Goal: Task Accomplishment & Management: Use online tool/utility

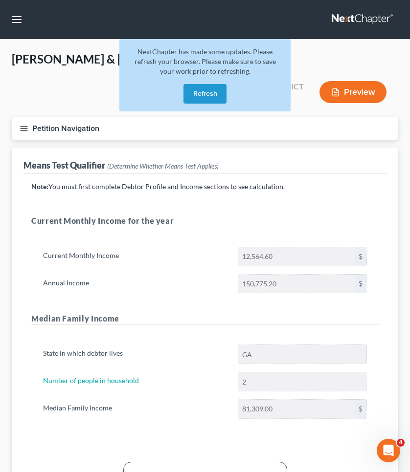
click at [213, 93] on button "Refresh" at bounding box center [204, 94] width 43 height 20
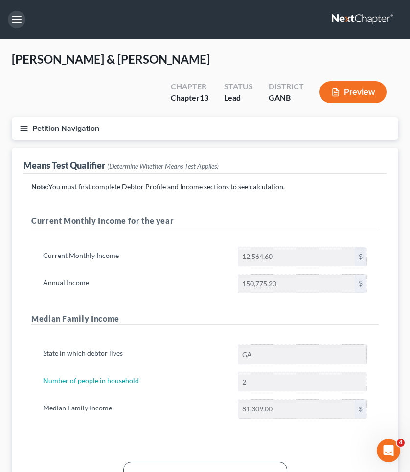
click at [23, 22] on button "button" at bounding box center [17, 20] width 18 height 18
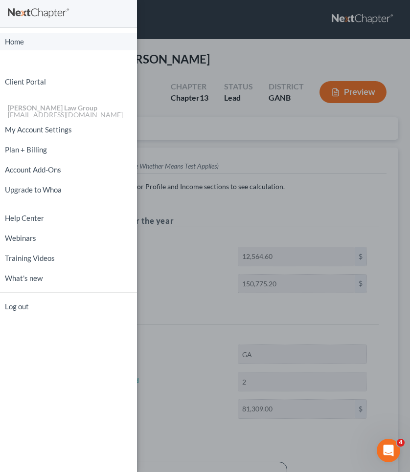
click at [23, 48] on link "Home" at bounding box center [68, 41] width 137 height 17
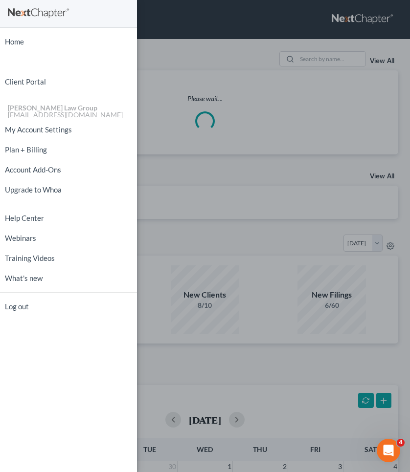
click at [211, 41] on div "Home New Case Client Portal [PERSON_NAME] Law Group [EMAIL_ADDRESS][DOMAIN_NAME…" at bounding box center [205, 236] width 410 height 472
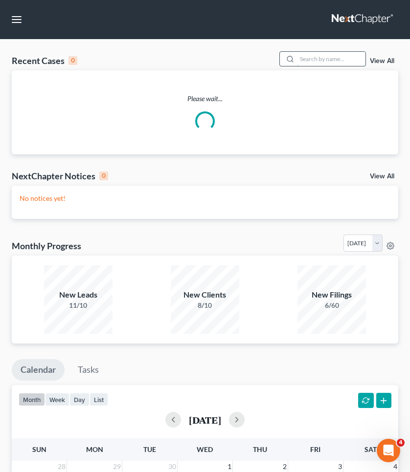
click at [325, 54] on input "search" at bounding box center [331, 59] width 68 height 14
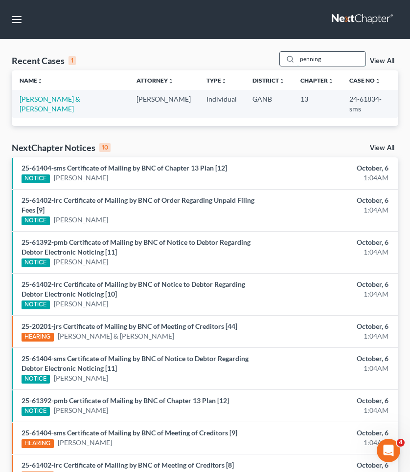
type input "penning"
drag, startPoint x: 335, startPoint y: 59, endPoint x: 80, endPoint y: 100, distance: 258.4
click at [80, 100] on link "[PERSON_NAME] & [PERSON_NAME]" at bounding box center [50, 104] width 61 height 18
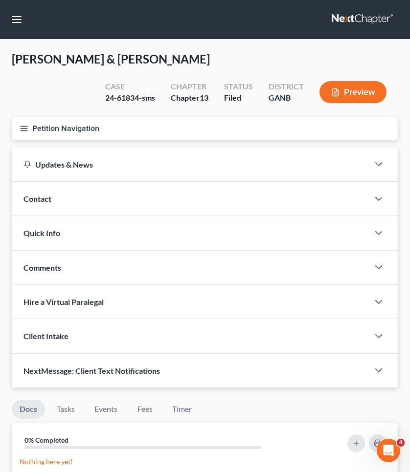
click at [73, 129] on button "Petition Navigation" at bounding box center [205, 128] width 386 height 22
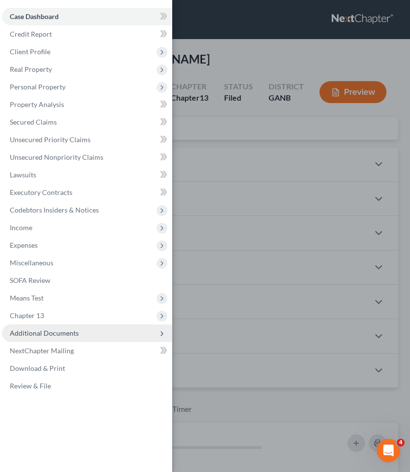
click at [46, 337] on span "Additional Documents" at bounding box center [44, 333] width 69 height 8
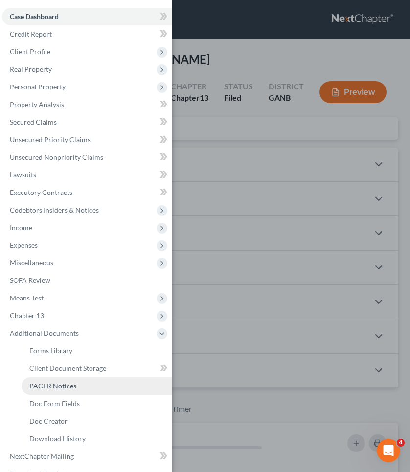
click at [47, 386] on span "PACER Notices" at bounding box center [52, 386] width 47 height 8
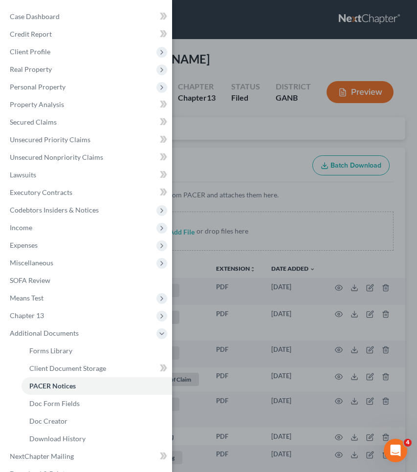
click at [272, 185] on div "Case Dashboard Payments Invoices Payments Payments Credit Report Client Profile" at bounding box center [208, 236] width 417 height 472
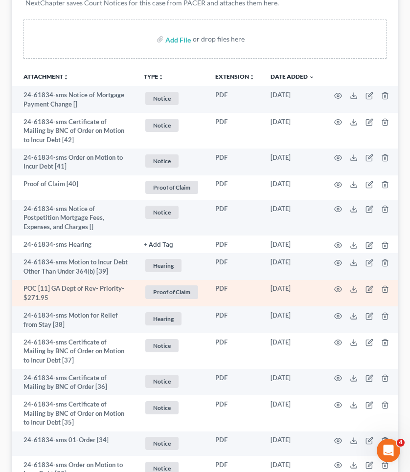
scroll to position [195, 0]
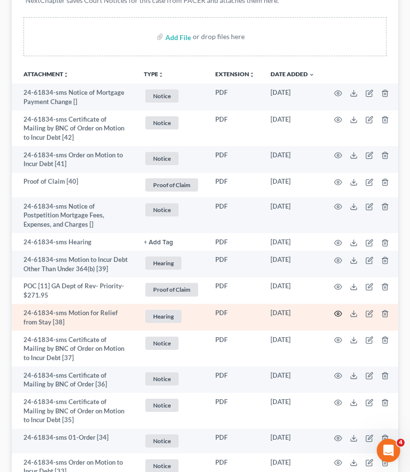
click at [334, 316] on icon "button" at bounding box center [337, 313] width 7 height 5
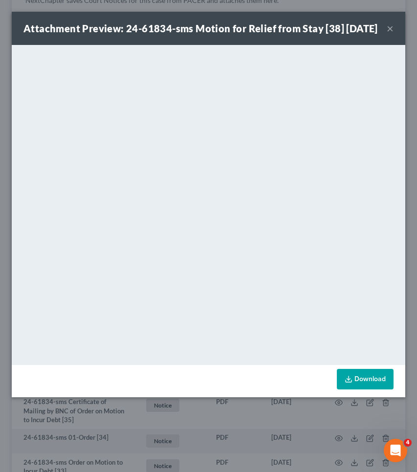
click at [391, 34] on button "×" at bounding box center [390, 28] width 7 height 12
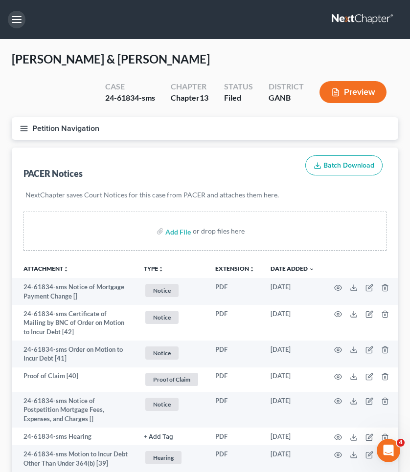
scroll to position [0, 0]
click at [17, 20] on button "button" at bounding box center [17, 20] width 18 height 18
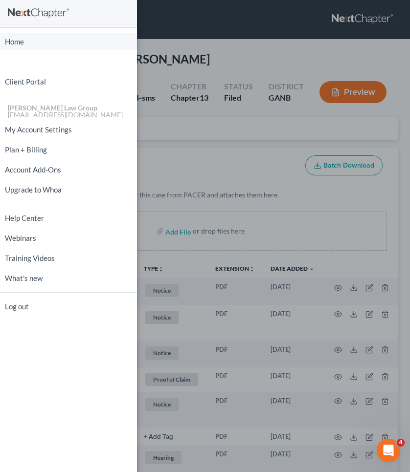
click at [25, 40] on link "Home" at bounding box center [68, 41] width 137 height 17
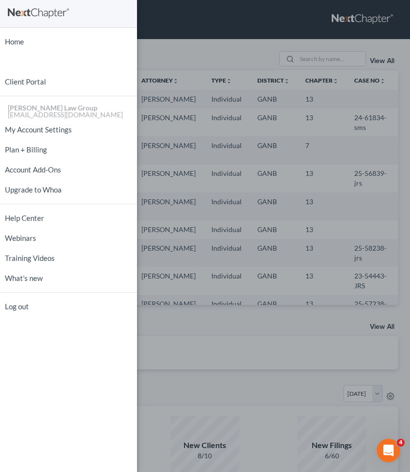
click at [199, 54] on div "Home New Case Client Portal [PERSON_NAME] Law Group [EMAIL_ADDRESS][DOMAIN_NAME…" at bounding box center [205, 236] width 410 height 472
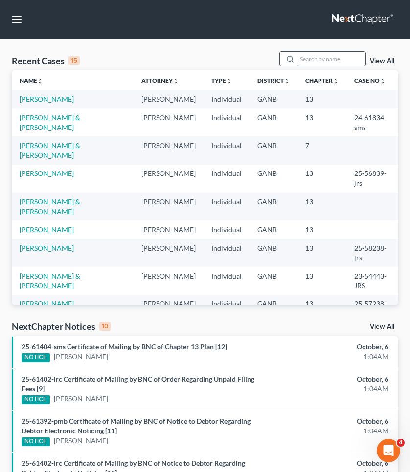
click at [313, 57] on input "search" at bounding box center [331, 59] width 68 height 14
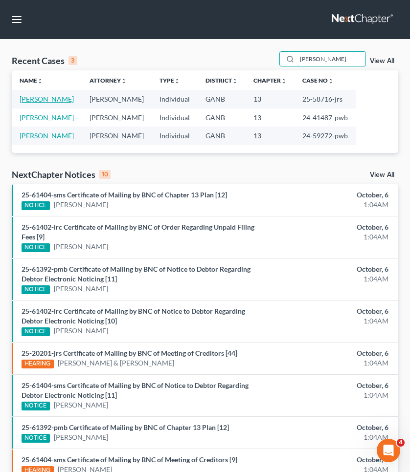
type input "[PERSON_NAME]"
click at [56, 100] on link "[PERSON_NAME]" at bounding box center [47, 99] width 54 height 8
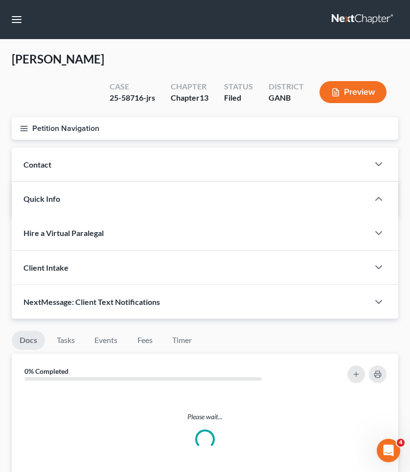
click at [55, 117] on button "Petition Navigation" at bounding box center [205, 128] width 386 height 22
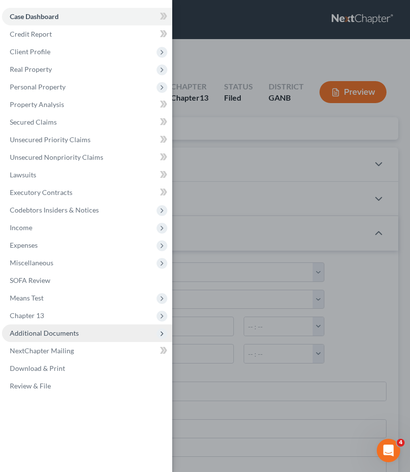
click at [57, 330] on span "Additional Documents" at bounding box center [44, 333] width 69 height 8
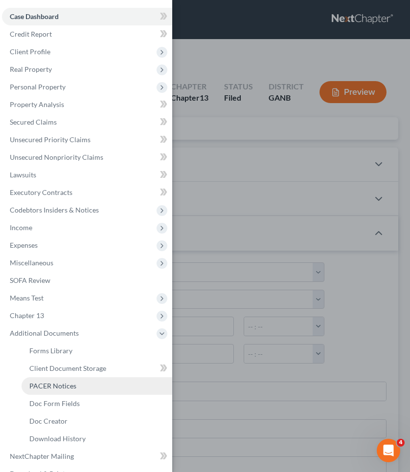
click at [61, 392] on link "PACER Notices" at bounding box center [97, 386] width 151 height 18
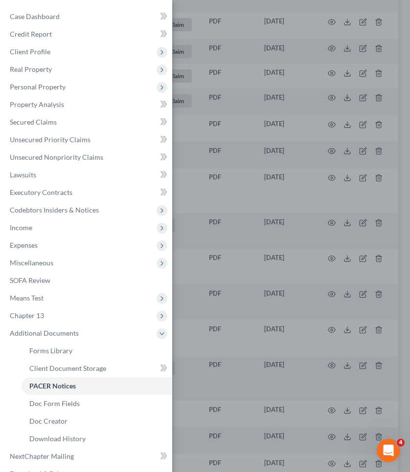
scroll to position [889, 0]
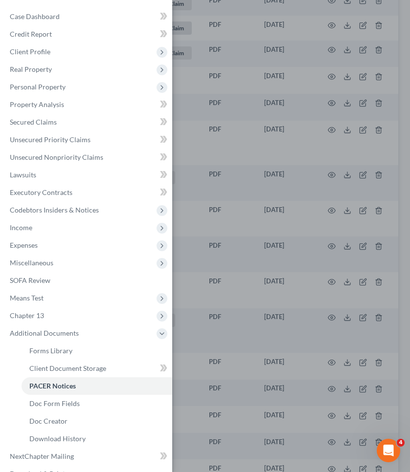
click at [230, 317] on div "Case Dashboard Payments Invoices Payments Payments Credit Report Client Profile" at bounding box center [205, 236] width 410 height 472
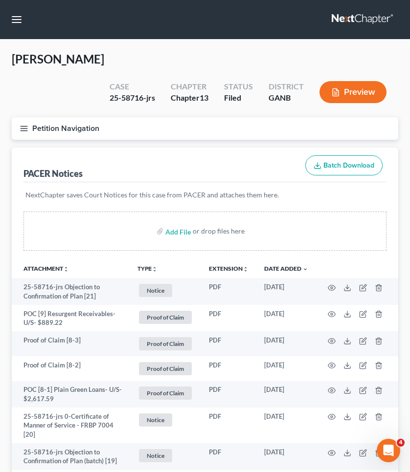
scroll to position [0, 0]
click at [22, 29] on nav "Home New Case Client Portal [PERSON_NAME] Law Group [EMAIL_ADDRESS][DOMAIN_NAME…" at bounding box center [205, 19] width 410 height 39
click at [18, 23] on button "button" at bounding box center [17, 20] width 18 height 18
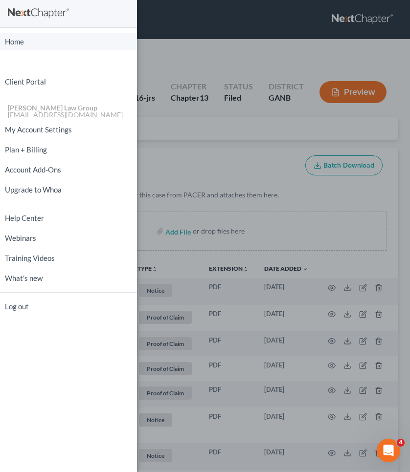
click at [31, 37] on link "Home" at bounding box center [68, 41] width 137 height 17
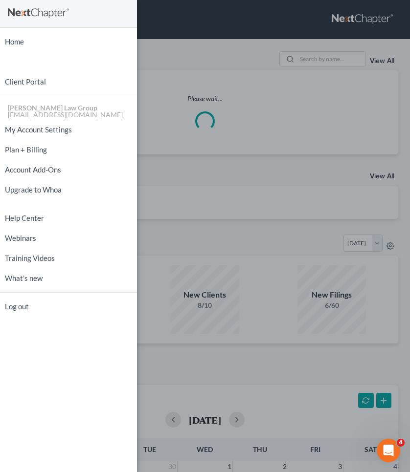
click at [154, 28] on div "Home New Case Client Portal [PERSON_NAME] Law Group [EMAIL_ADDRESS][DOMAIN_NAME…" at bounding box center [205, 236] width 410 height 472
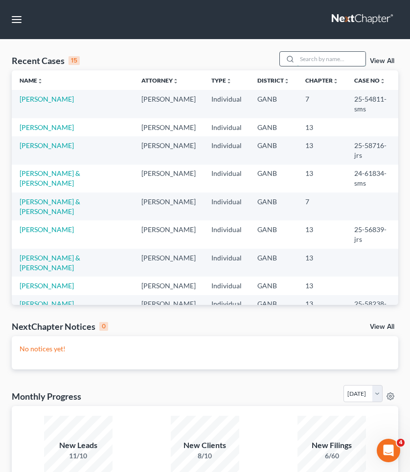
click at [302, 55] on input "search" at bounding box center [331, 59] width 68 height 14
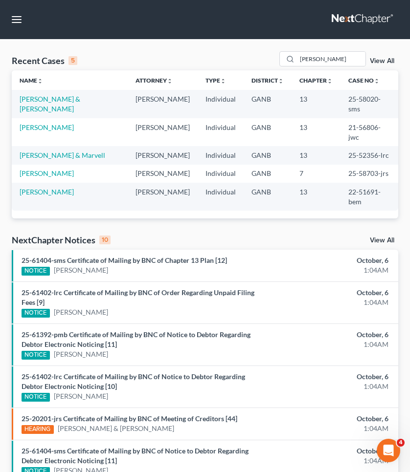
click at [340, 100] on td "25-58020-sms" at bounding box center [369, 104] width 58 height 28
copy td "58020"
drag, startPoint x: 317, startPoint y: 60, endPoint x: 273, endPoint y: 56, distance: 44.1
click at [273, 56] on div "Recent Cases 5 [PERSON_NAME] View All" at bounding box center [205, 60] width 386 height 19
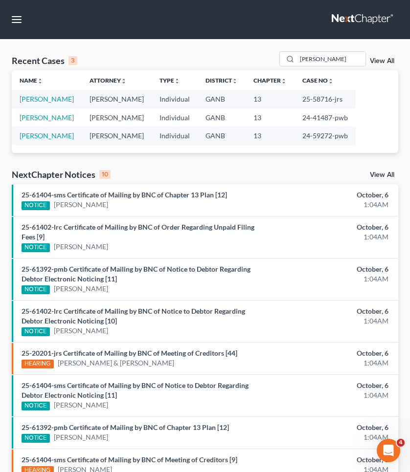
click at [334, 101] on td "25-58716-jrs" at bounding box center [324, 99] width 61 height 18
drag, startPoint x: 328, startPoint y: 98, endPoint x: 289, endPoint y: 99, distance: 38.6
click at [294, 99] on td "25-58716-jrs" at bounding box center [324, 99] width 61 height 18
copy td "25-58716-jrs"
click at [328, 59] on input "[PERSON_NAME]" at bounding box center [331, 59] width 68 height 14
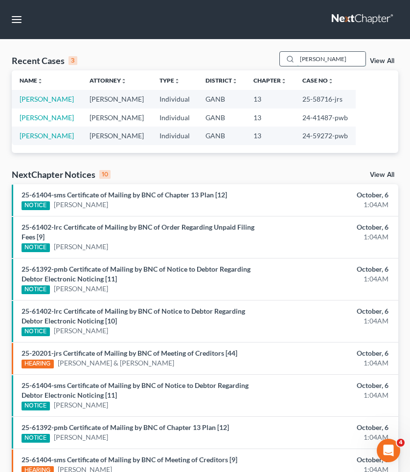
click at [328, 59] on input "[PERSON_NAME]" at bounding box center [331, 59] width 68 height 14
type input "["
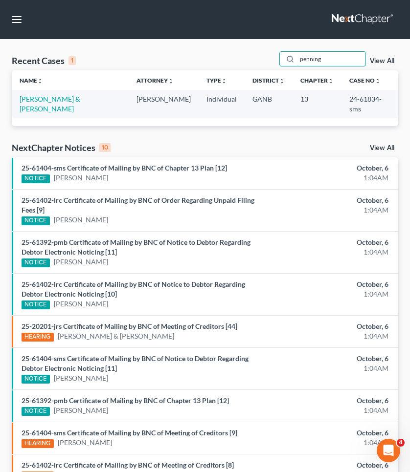
type input "penning"
click at [43, 98] on link "[PERSON_NAME] & [PERSON_NAME]" at bounding box center [50, 104] width 61 height 18
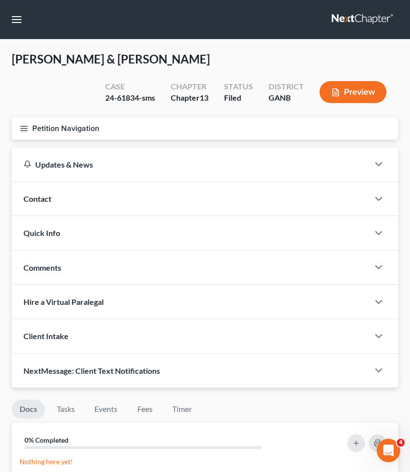
click at [41, 137] on button "Petition Navigation" at bounding box center [205, 128] width 386 height 22
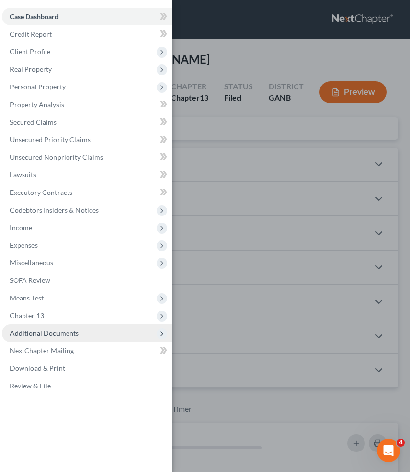
click at [51, 336] on span "Additional Documents" at bounding box center [44, 333] width 69 height 8
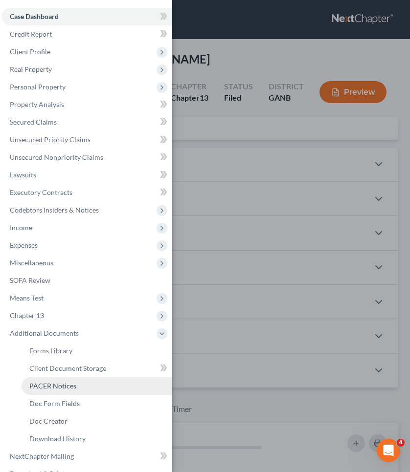
click at [58, 382] on span "PACER Notices" at bounding box center [52, 386] width 47 height 8
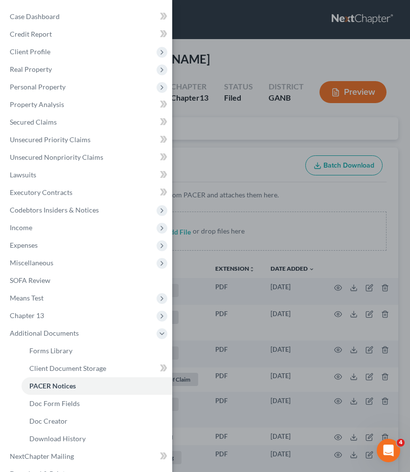
click at [274, 131] on div "Case Dashboard Payments Invoices Payments Payments Credit Report Client Profile" at bounding box center [205, 236] width 410 height 472
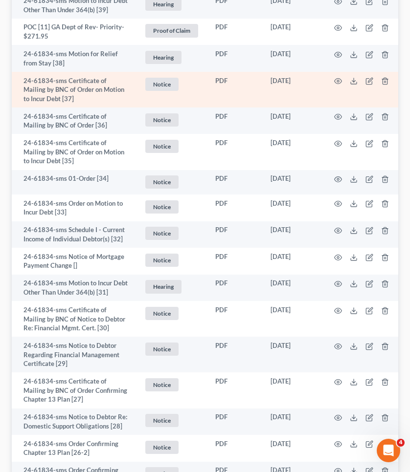
scroll to position [451, 0]
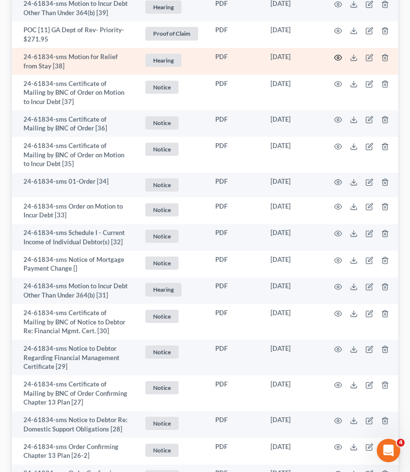
click at [334, 60] on icon "button" at bounding box center [338, 58] width 8 height 8
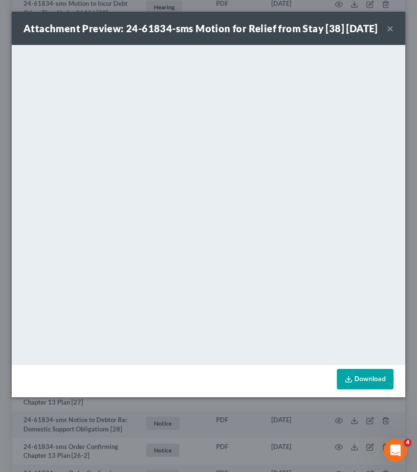
click at [391, 34] on button "×" at bounding box center [390, 28] width 7 height 12
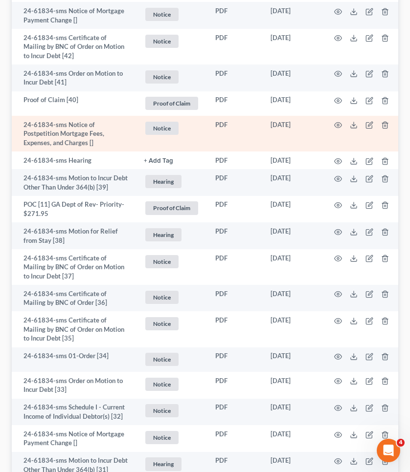
scroll to position [277, 0]
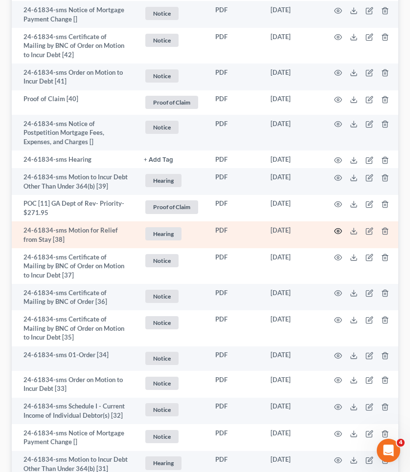
click at [337, 232] on circle "button" at bounding box center [338, 231] width 2 height 2
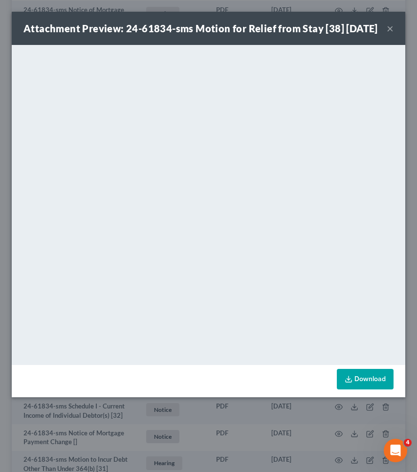
click at [393, 34] on button "×" at bounding box center [390, 28] width 7 height 12
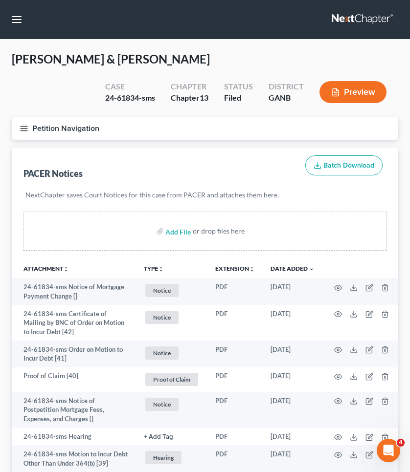
scroll to position [0, 0]
click at [20, 17] on button "button" at bounding box center [17, 20] width 18 height 18
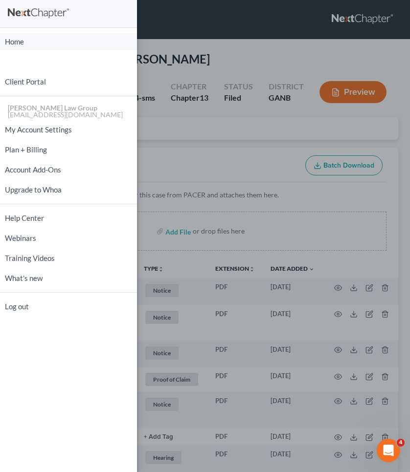
click at [22, 44] on link "Home" at bounding box center [68, 41] width 137 height 17
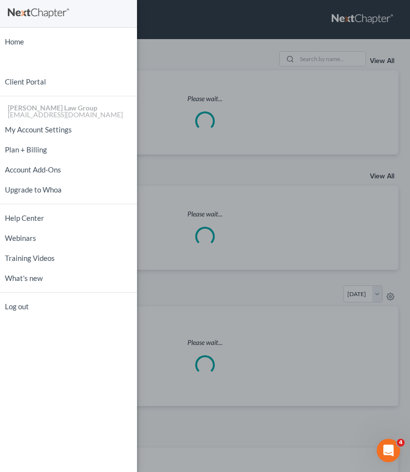
click at [211, 33] on div "Home New Case Client Portal [PERSON_NAME] Law Group [EMAIL_ADDRESS][DOMAIN_NAME…" at bounding box center [205, 236] width 410 height 472
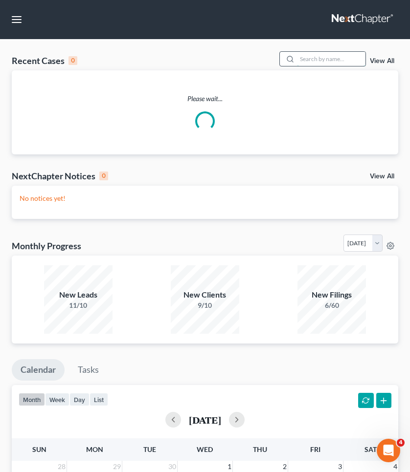
click at [316, 63] on input "search" at bounding box center [331, 59] width 68 height 14
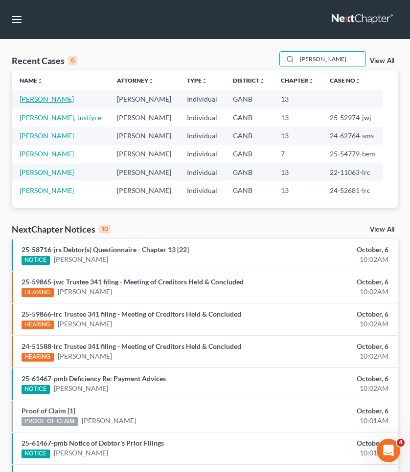
type input "[PERSON_NAME]"
click at [43, 100] on link "[PERSON_NAME]" at bounding box center [47, 99] width 54 height 8
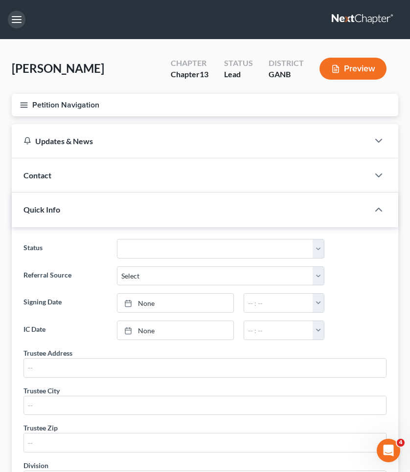
click at [18, 24] on button "button" at bounding box center [17, 20] width 18 height 18
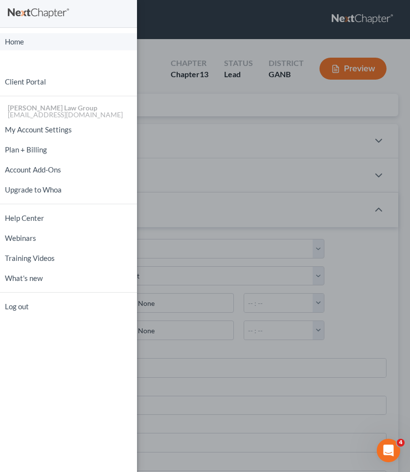
click at [16, 36] on link "Home" at bounding box center [68, 41] width 137 height 17
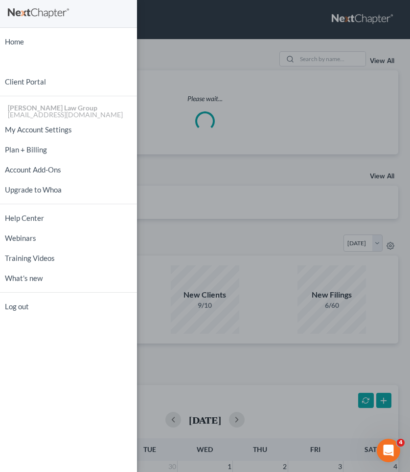
click at [182, 43] on div "Home New Case Client Portal [PERSON_NAME] Law Group [EMAIL_ADDRESS][DOMAIN_NAME…" at bounding box center [205, 236] width 410 height 472
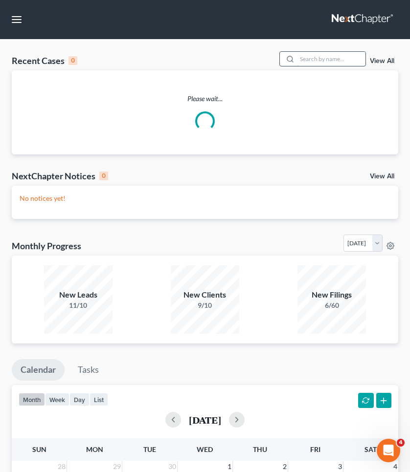
click at [311, 57] on input "search" at bounding box center [331, 59] width 68 height 14
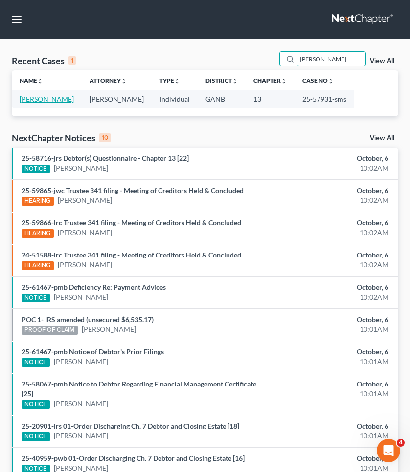
type input "[PERSON_NAME]"
click at [62, 97] on link "[PERSON_NAME]" at bounding box center [47, 99] width 54 height 8
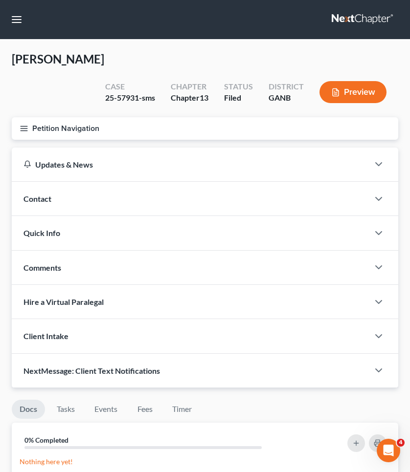
click at [63, 125] on button "Petition Navigation" at bounding box center [205, 128] width 386 height 22
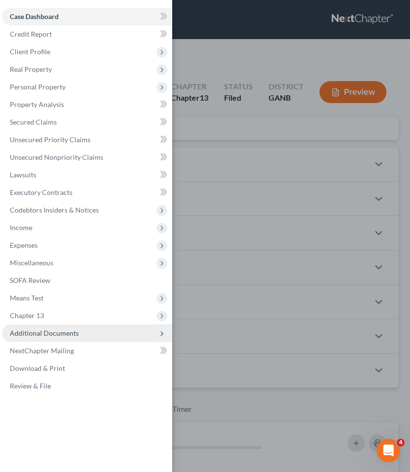
click at [47, 336] on span "Additional Documents" at bounding box center [44, 333] width 69 height 8
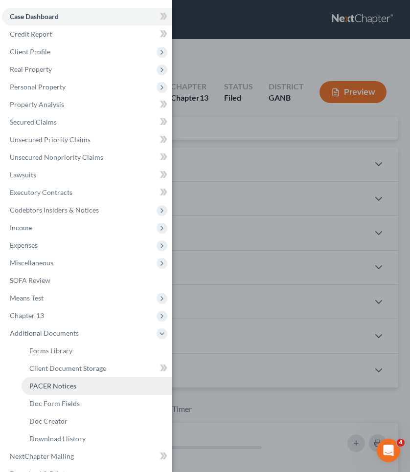
click at [53, 383] on span "PACER Notices" at bounding box center [52, 386] width 47 height 8
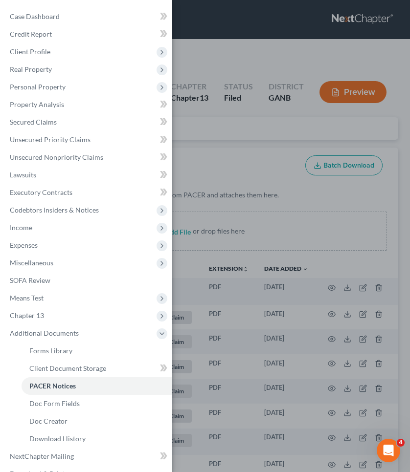
click at [222, 163] on div "Case Dashboard Payments Invoices Payments Payments Credit Report Client Profile" at bounding box center [205, 236] width 410 height 472
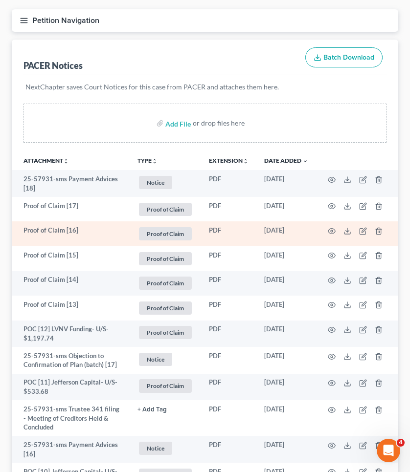
scroll to position [113, 0]
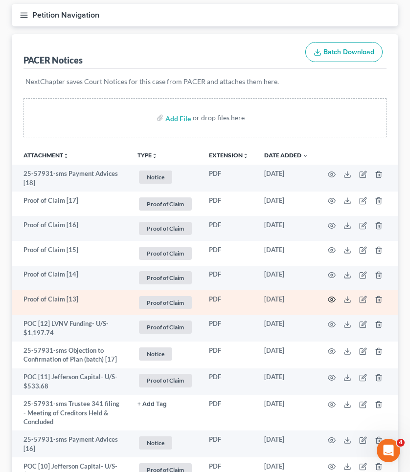
click at [332, 300] on circle "button" at bounding box center [331, 300] width 2 height 2
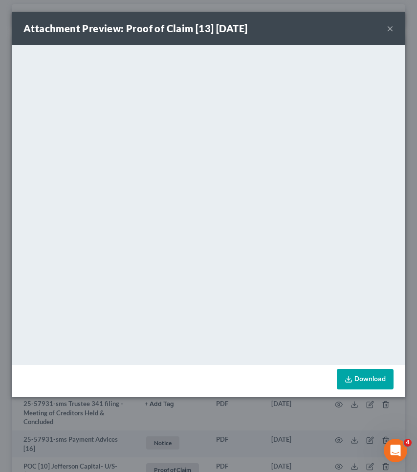
click at [389, 30] on button "×" at bounding box center [390, 28] width 7 height 12
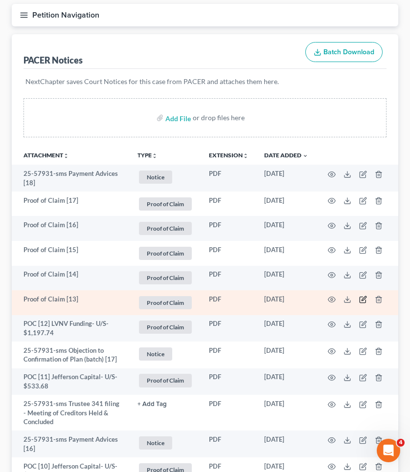
click at [360, 303] on icon "button" at bounding box center [362, 300] width 6 height 6
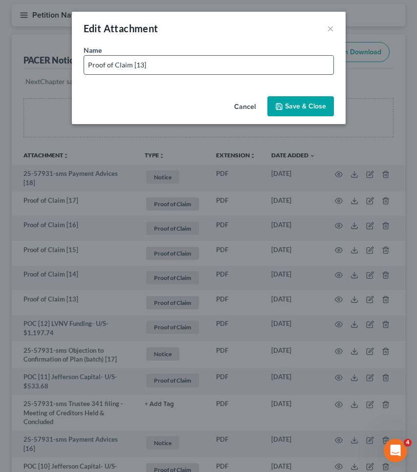
click at [296, 67] on input "Proof of Claim [13]" at bounding box center [208, 65] width 249 height 19
drag, startPoint x: 131, startPoint y: 62, endPoint x: 26, endPoint y: 63, distance: 104.6
click at [26, 63] on div "Edit Attachment × Name * Proof of Claim [13] Midland Credit Mgmt- U/S- $514.77 …" at bounding box center [208, 236] width 417 height 472
type input "POC [13] Midland Credit Mgmt- U/S- $514.77"
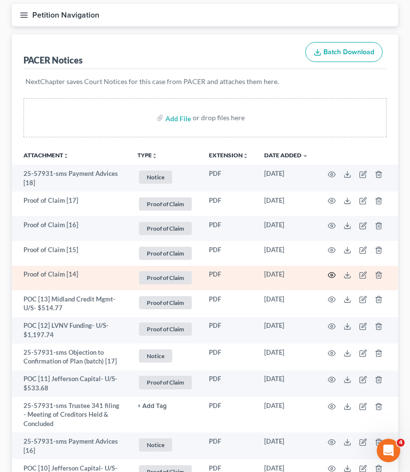
click at [330, 274] on icon "button" at bounding box center [332, 275] width 8 height 8
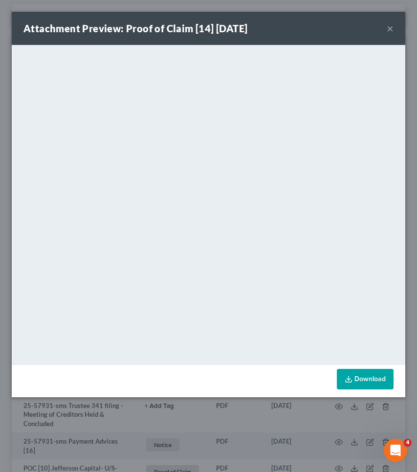
click at [390, 32] on button "×" at bounding box center [390, 28] width 7 height 12
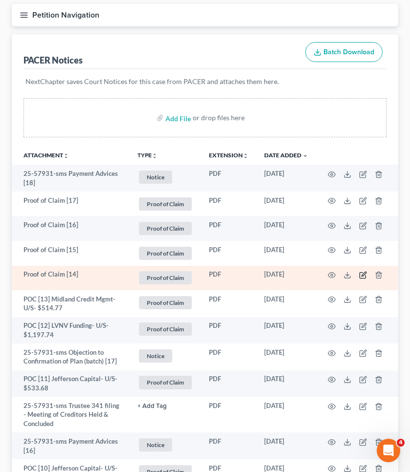
click at [363, 277] on icon "button" at bounding box center [363, 275] width 8 height 8
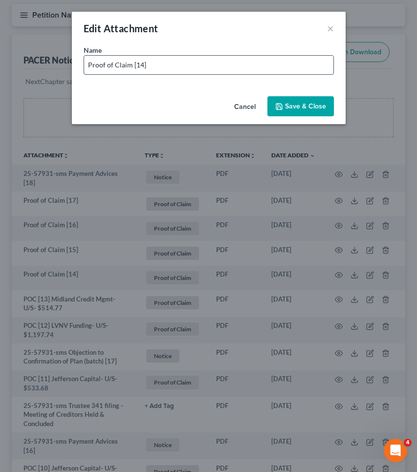
click at [320, 72] on input "Proof of Claim [14]" at bounding box center [208, 65] width 249 height 19
drag, startPoint x: 130, startPoint y: 68, endPoint x: 36, endPoint y: 62, distance: 94.5
click at [36, 62] on div "Edit Attachment × Name * Proof of Claim [14] Evan Incorporated- U/S- $17,487.00…" at bounding box center [208, 236] width 417 height 472
type input "POC [14] Evan Incorporated- U/S- $17,487.00"
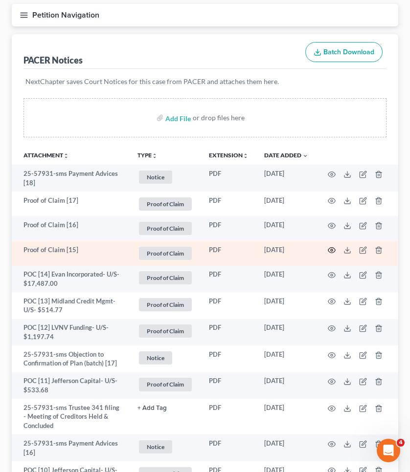
click at [333, 250] on icon "button" at bounding box center [332, 250] width 8 height 8
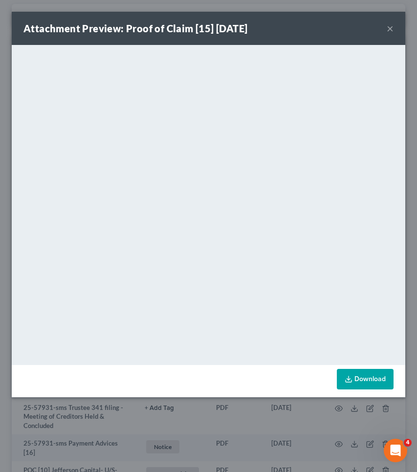
click at [389, 29] on button "×" at bounding box center [390, 28] width 7 height 12
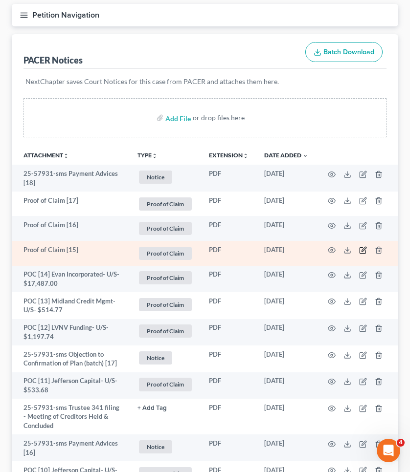
click at [365, 252] on icon "button" at bounding box center [363, 250] width 8 height 8
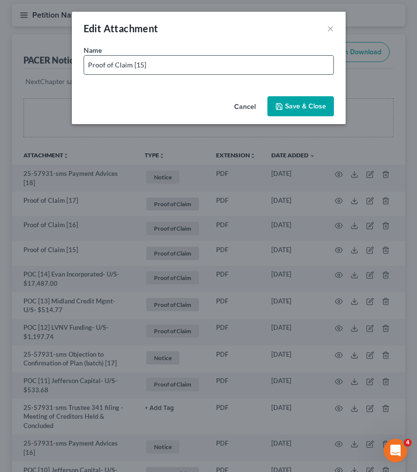
click at [329, 70] on input "Proof of Claim [15]" at bounding box center [208, 65] width 249 height 19
drag, startPoint x: 130, startPoint y: 66, endPoint x: 30, endPoint y: 66, distance: 100.2
click at [29, 66] on div "Edit Attachment × Name * Proof of Claim [15] Quantum3- U/S- $965.84 Cancel Save…" at bounding box center [208, 236] width 417 height 472
type input "POC [15] Quantum3- U/S- $965.84"
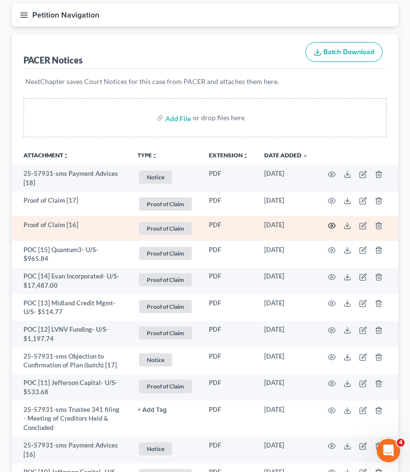
click at [331, 224] on icon "button" at bounding box center [332, 226] width 8 height 8
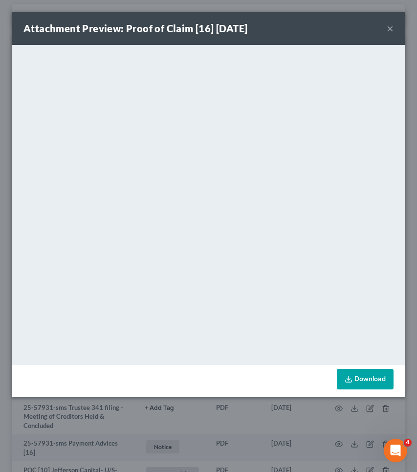
click at [390, 30] on button "×" at bounding box center [390, 28] width 7 height 12
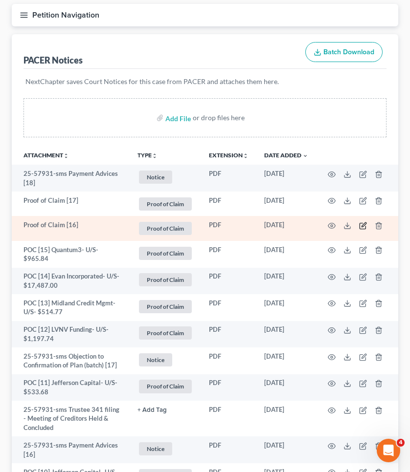
click at [360, 224] on icon "button" at bounding box center [363, 226] width 8 height 8
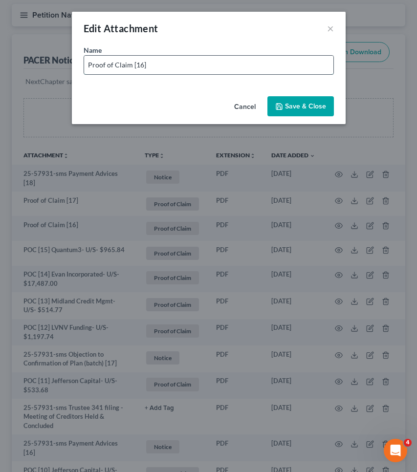
click at [313, 65] on input "Proof of Claim [16]" at bounding box center [208, 65] width 249 height 19
drag, startPoint x: 130, startPoint y: 66, endPoint x: 47, endPoint y: 65, distance: 82.1
click at [47, 65] on div "Edit Attachment × Name * Proof of Claim [16] LVNV Funding- U/S- $596.09 Cancel …" at bounding box center [208, 236] width 417 height 472
type input "POC [16] LVNV Funding- U/S- $596.09"
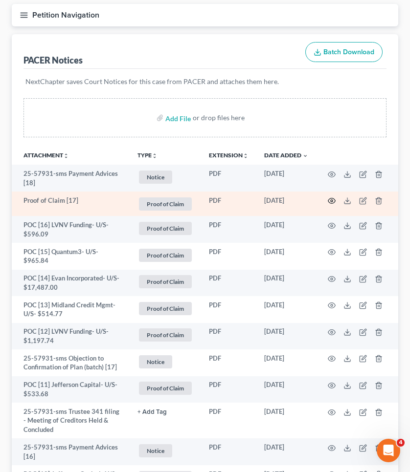
click at [333, 202] on icon "button" at bounding box center [332, 201] width 8 height 8
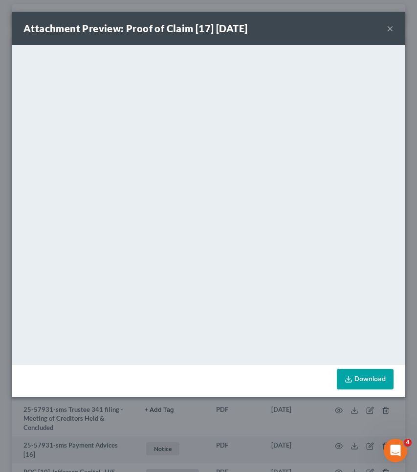
click at [391, 27] on button "×" at bounding box center [390, 28] width 7 height 12
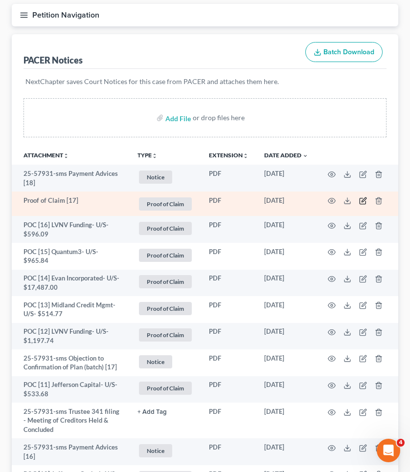
click at [366, 203] on icon "button" at bounding box center [363, 201] width 8 height 8
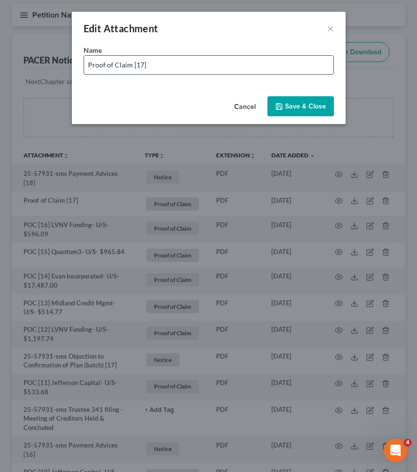
click at [319, 62] on input "Proof of Claim [17]" at bounding box center [208, 65] width 249 height 19
drag, startPoint x: 131, startPoint y: 64, endPoint x: 46, endPoint y: 63, distance: 84.1
click at [46, 63] on div "Edit Attachment × Name * Proof of Claim [17] Quantum3- U/S- $9,787.17 Cancel Sa…" at bounding box center [208, 236] width 417 height 472
type input "POC [17] Quantum3- U/S- $9,787.17"
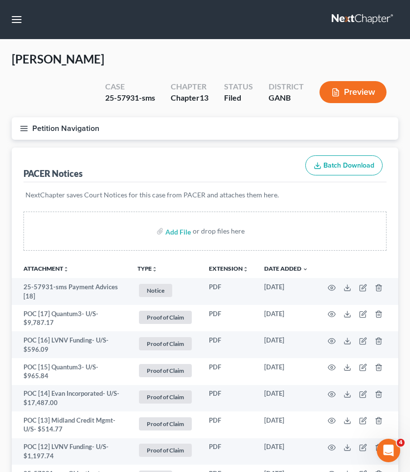
scroll to position [0, 0]
click at [7, 16] on nav "Home New Case Client Portal [PERSON_NAME] Law Group [EMAIL_ADDRESS][DOMAIN_NAME…" at bounding box center [205, 19] width 410 height 39
click at [15, 20] on button "button" at bounding box center [17, 20] width 18 height 18
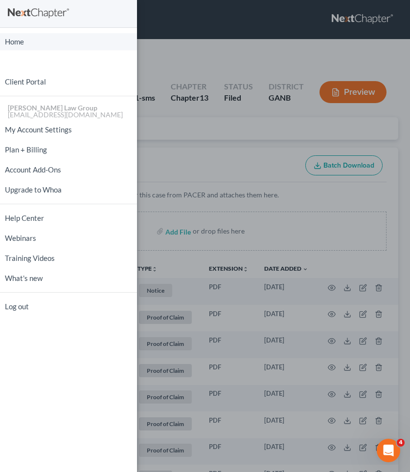
click at [57, 44] on link "Home" at bounding box center [68, 41] width 137 height 17
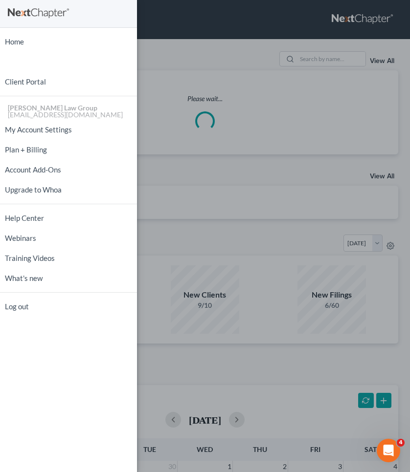
click at [248, 37] on div "Home New Case Client Portal [PERSON_NAME] Law Group [EMAIL_ADDRESS][DOMAIN_NAME…" at bounding box center [205, 236] width 410 height 472
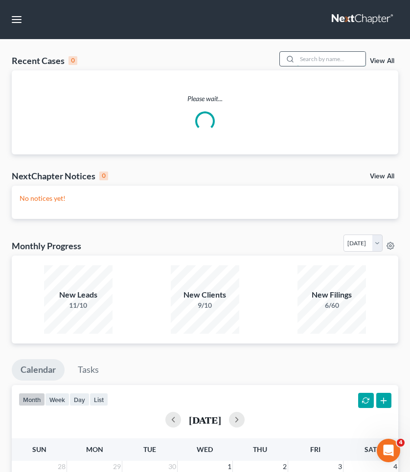
click at [327, 53] on input "search" at bounding box center [331, 59] width 68 height 14
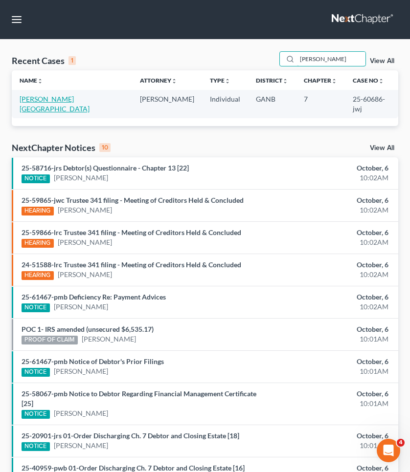
type input "[PERSON_NAME]"
click at [61, 96] on link "[PERSON_NAME][GEOGRAPHIC_DATA]" at bounding box center [55, 104] width 70 height 18
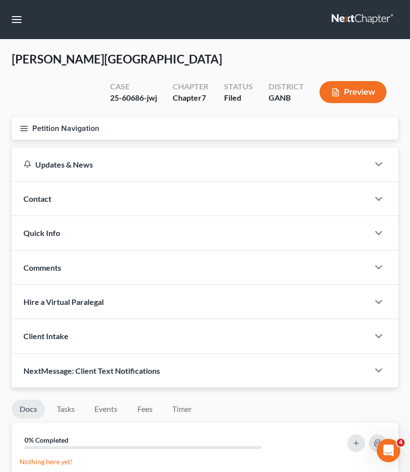
click at [58, 117] on button "Petition Navigation" at bounding box center [205, 128] width 386 height 22
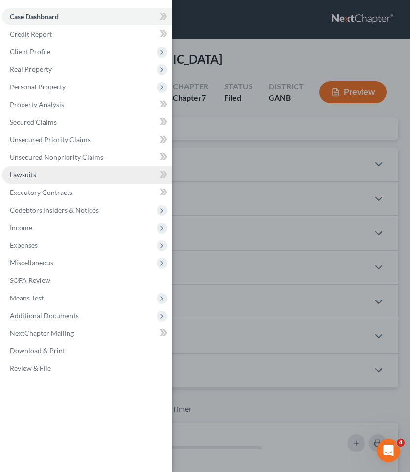
click at [38, 177] on link "Lawsuits" at bounding box center [87, 175] width 170 height 18
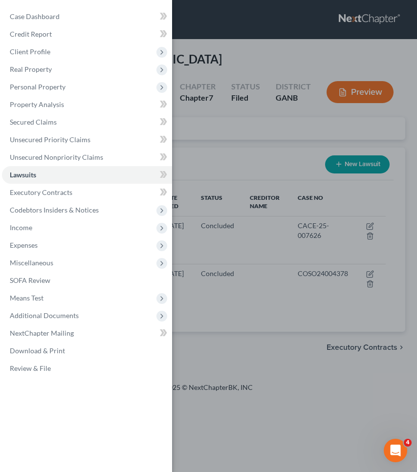
click at [281, 279] on div "Case Dashboard Payments Invoices Payments Payments Credit Report Client Profile" at bounding box center [208, 236] width 417 height 472
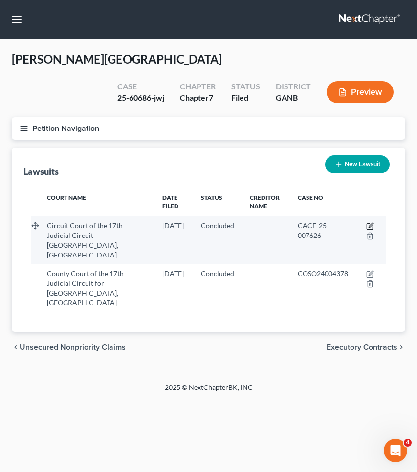
click at [372, 222] on icon "button" at bounding box center [370, 226] width 8 height 8
select select "9"
select select "2"
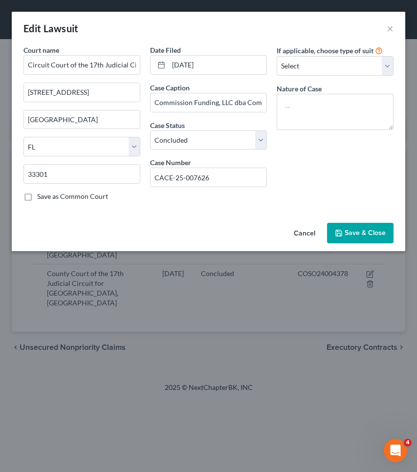
click at [303, 231] on button "Cancel" at bounding box center [304, 234] width 37 height 20
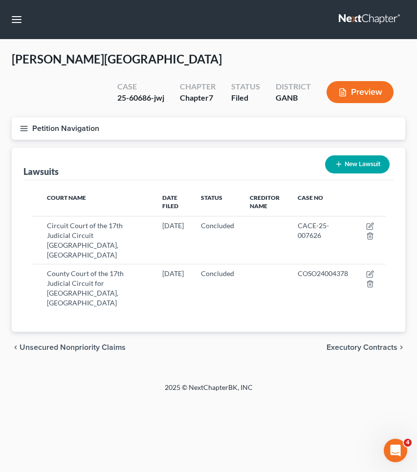
click at [66, 117] on button "Petition Navigation" at bounding box center [208, 128] width 393 height 22
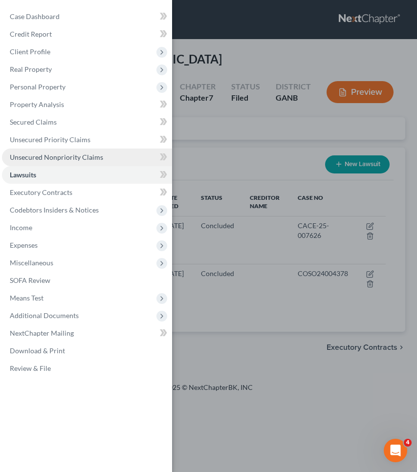
click at [58, 156] on span "Unsecured Nonpriority Claims" at bounding box center [56, 157] width 93 height 8
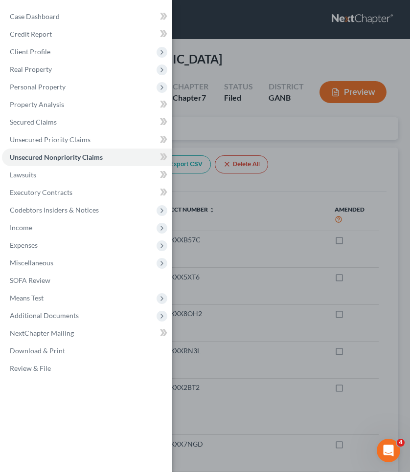
click at [210, 168] on div "Case Dashboard Payments Invoices Payments Payments Credit Report Client Profile" at bounding box center [205, 236] width 410 height 472
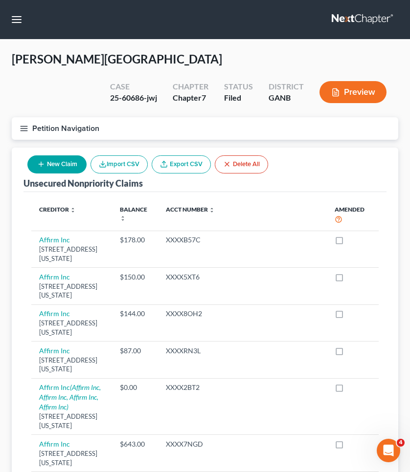
click at [36, 117] on button "Petition Navigation" at bounding box center [205, 128] width 386 height 22
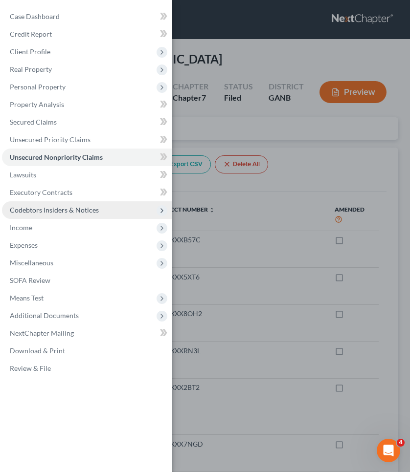
click at [83, 206] on span "Codebtors Insiders & Notices" at bounding box center [54, 210] width 89 height 8
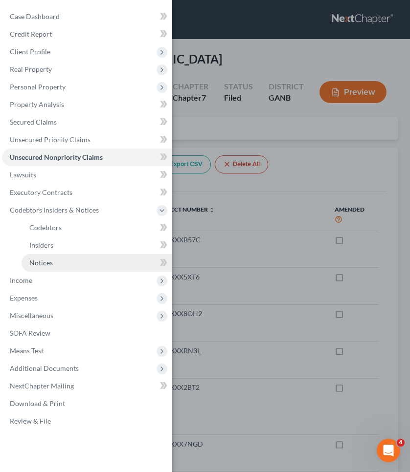
click at [77, 263] on link "Notices" at bounding box center [97, 263] width 151 height 18
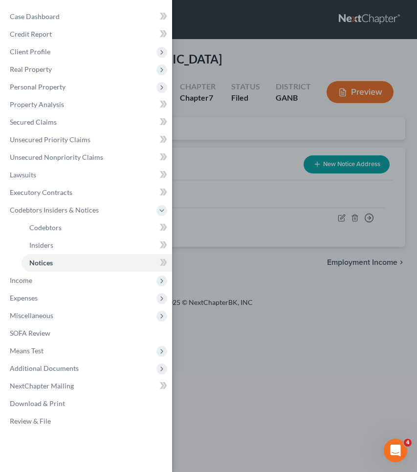
click at [219, 142] on div "Case Dashboard Payments Invoices Payments Payments Credit Report Client Profile" at bounding box center [208, 236] width 417 height 472
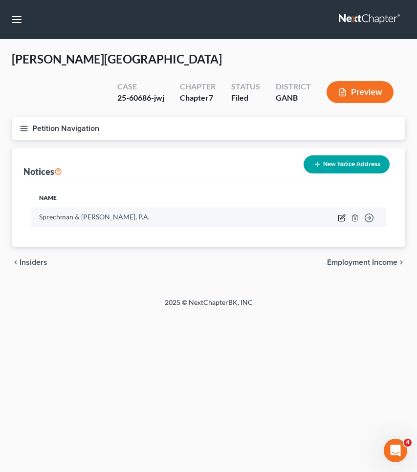
click at [339, 216] on icon "button" at bounding box center [341, 219] width 6 height 6
select select "9"
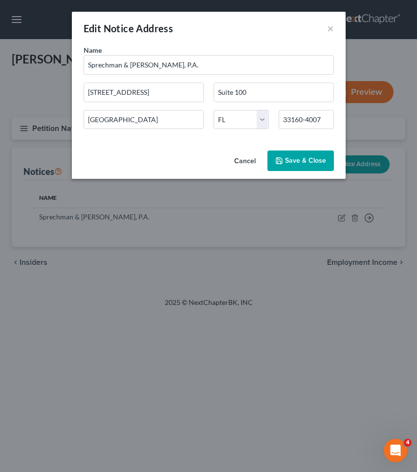
click at [243, 161] on button "Cancel" at bounding box center [244, 162] width 37 height 20
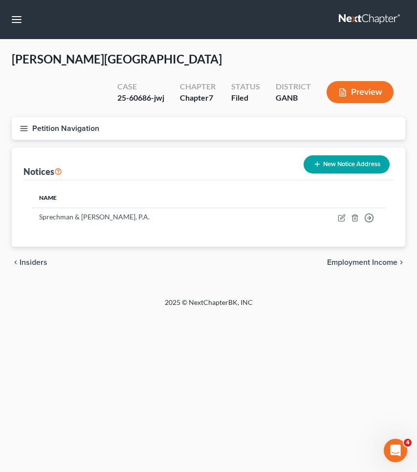
click at [53, 117] on button "Petition Navigation" at bounding box center [208, 128] width 393 height 22
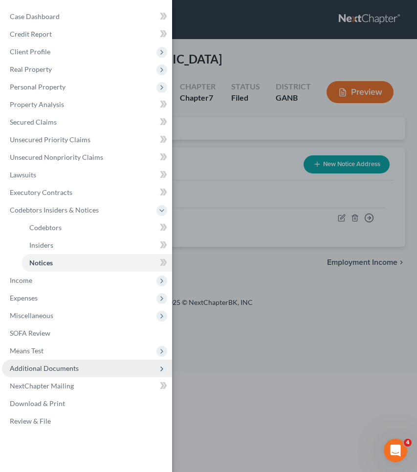
click at [43, 371] on span "Additional Documents" at bounding box center [44, 368] width 69 height 8
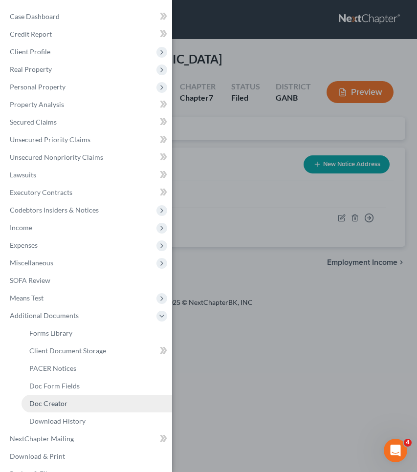
click at [45, 401] on span "Doc Creator" at bounding box center [48, 403] width 38 height 8
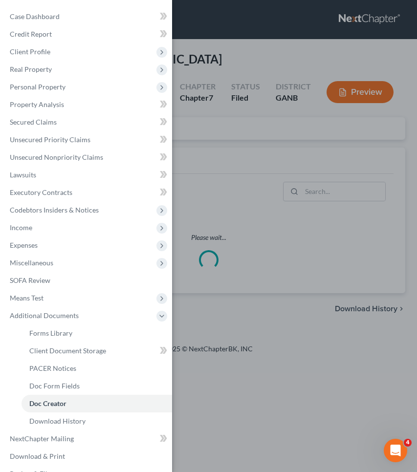
click at [232, 151] on div "Case Dashboard Payments Invoices Payments Payments Credit Report Client Profile" at bounding box center [208, 236] width 417 height 472
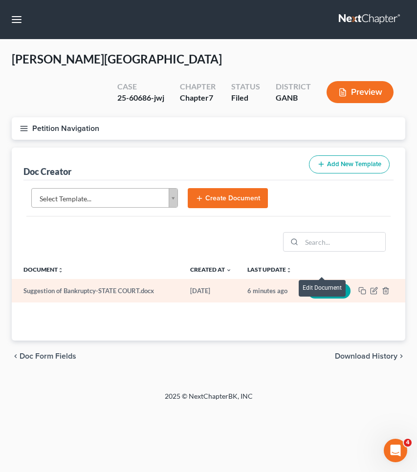
click at [320, 284] on button "Edit" at bounding box center [328, 291] width 43 height 15
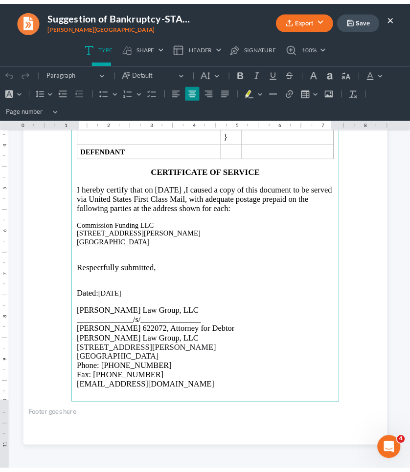
scroll to position [1183, 0]
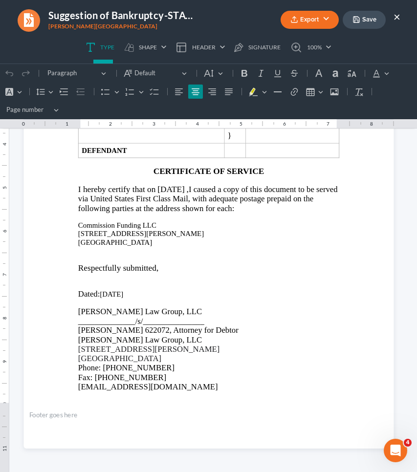
click at [396, 15] on button "×" at bounding box center [396, 17] width 7 height 12
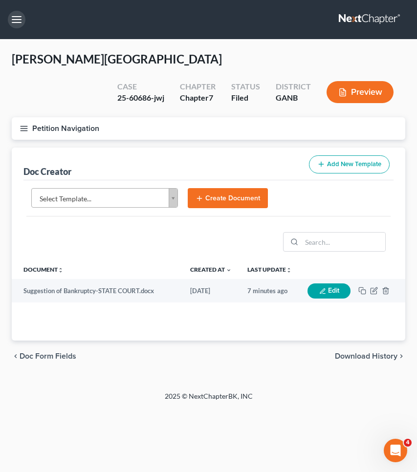
click at [22, 23] on button "button" at bounding box center [17, 20] width 18 height 18
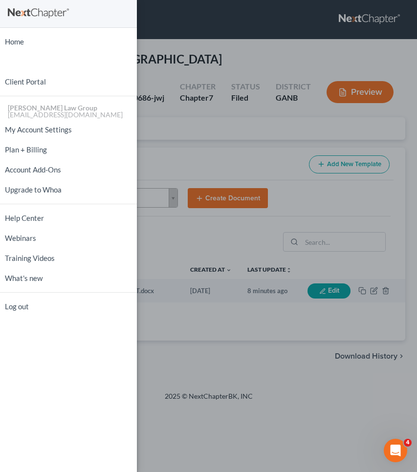
click at [22, 33] on ul "Home New Case Client Portal [PERSON_NAME] Law Group [EMAIL_ADDRESS][DOMAIN_NAME…" at bounding box center [68, 174] width 137 height 285
click at [20, 39] on link "Home" at bounding box center [68, 41] width 137 height 17
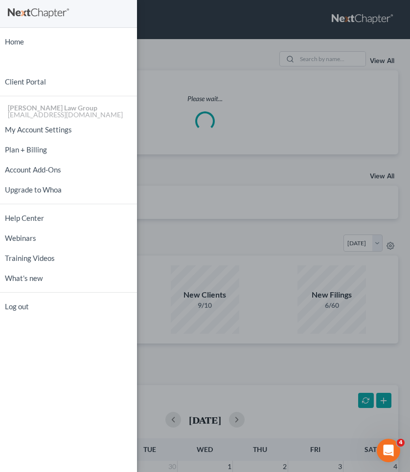
click at [206, 33] on div "Home New Case Client Portal [PERSON_NAME] Law Group [EMAIL_ADDRESS][DOMAIN_NAME…" at bounding box center [205, 236] width 410 height 472
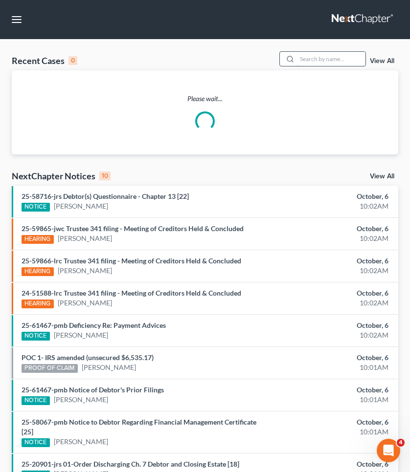
click at [322, 59] on input "search" at bounding box center [331, 59] width 68 height 14
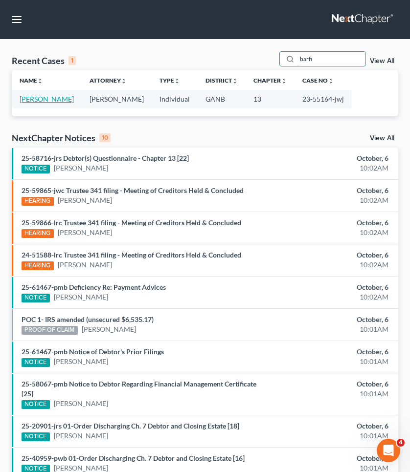
type input "barfi"
click at [54, 99] on link "[PERSON_NAME]" at bounding box center [47, 99] width 54 height 8
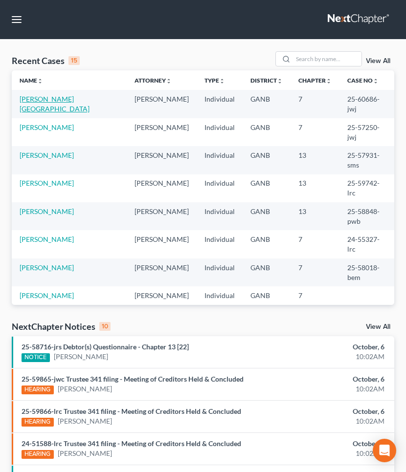
click at [60, 100] on link "[PERSON_NAME][GEOGRAPHIC_DATA]" at bounding box center [55, 104] width 70 height 18
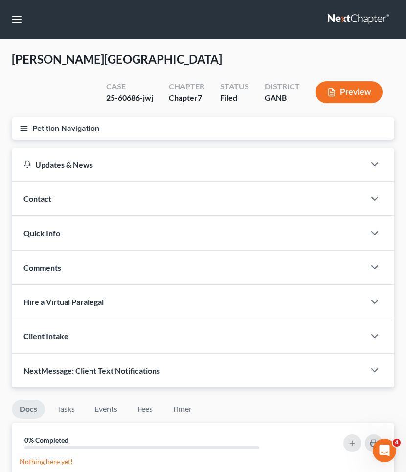
click at [74, 128] on button "Petition Navigation" at bounding box center [203, 128] width 382 height 22
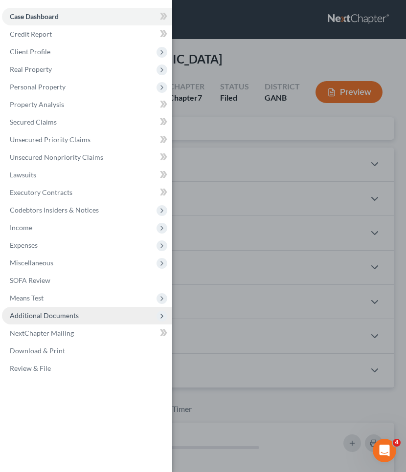
click at [72, 322] on span "Additional Documents" at bounding box center [87, 316] width 170 height 18
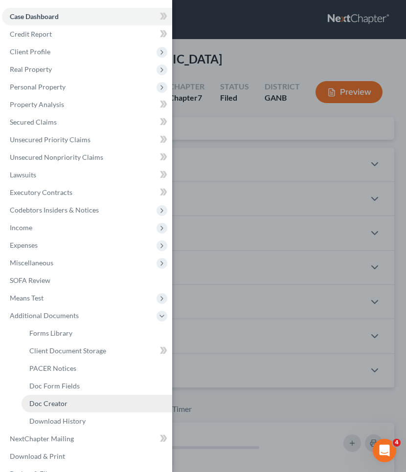
click at [70, 401] on link "Doc Creator" at bounding box center [97, 404] width 151 height 18
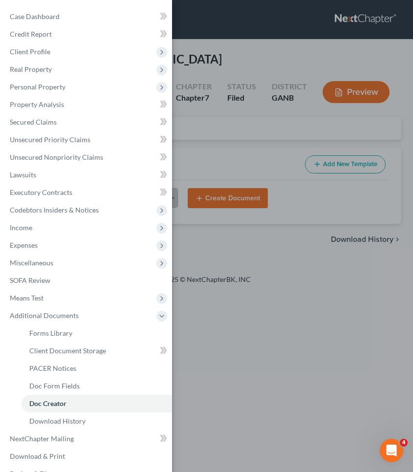
click at [205, 169] on div "Case Dashboard Payments Invoices Payments Payments Credit Report Client Profile" at bounding box center [206, 236] width 413 height 472
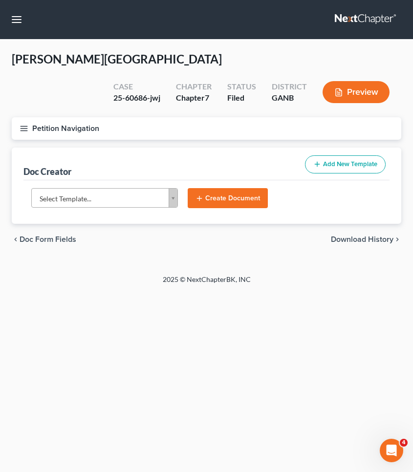
click at [205, 188] on button "Create Document" at bounding box center [228, 198] width 80 height 21
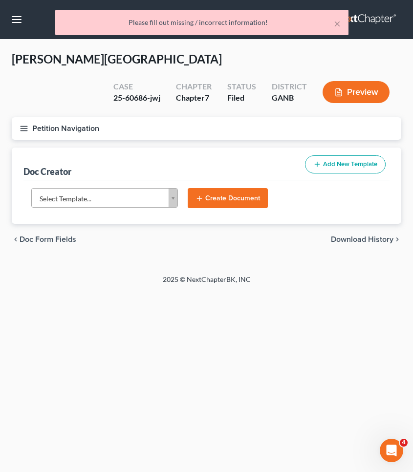
click at [123, 177] on body "Home New Case Client Portal Saedi Law Group mmays@saedilawgroup.com My Account …" at bounding box center [206, 236] width 413 height 472
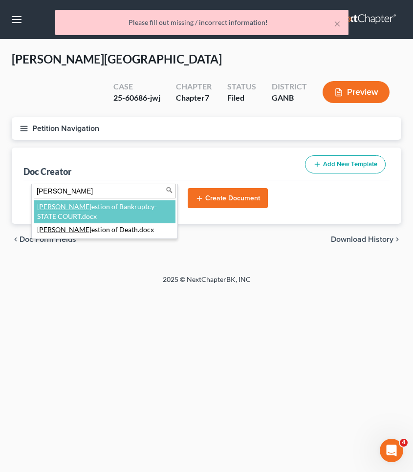
type input "sugg"
select select "111670"
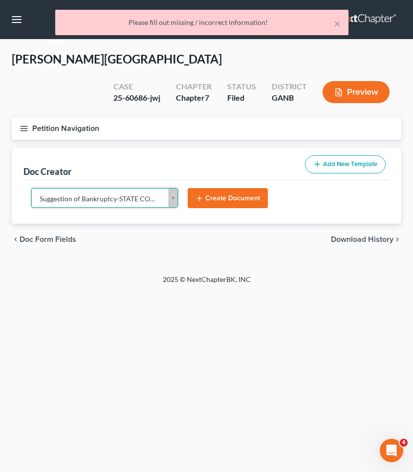
click at [210, 188] on button "Create Document" at bounding box center [228, 198] width 80 height 21
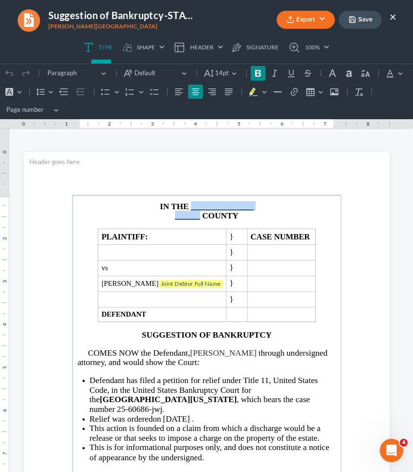
drag, startPoint x: 197, startPoint y: 219, endPoint x: 189, endPoint y: 209, distance: 13.6
click at [189, 209] on main "IN THE _______________ ______ COUNTY PLAINTIFF: } CASE NUMBER } vs } Chad Tyler…" at bounding box center [206, 389] width 269 height 388
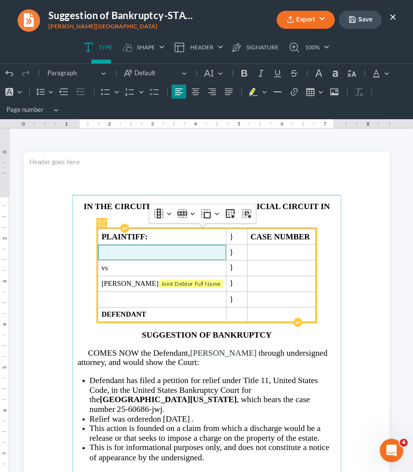
click at [110, 253] on span "Rich Text Editor, page-0-main" at bounding box center [161, 253] width 121 height 8
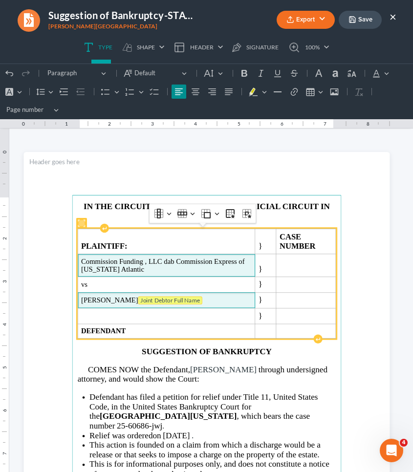
click at [161, 300] on tag "Joint Debtor Full Name" at bounding box center [170, 301] width 64 height 8
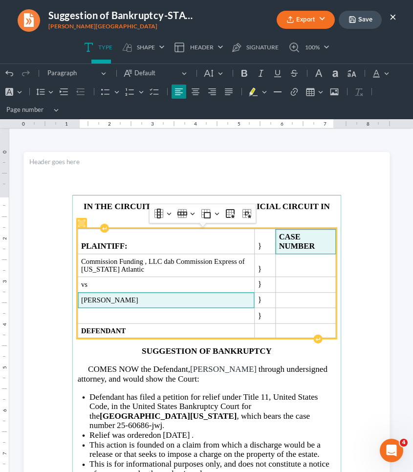
click at [324, 243] on span "CASE NUMBER" at bounding box center [305, 241] width 53 height 19
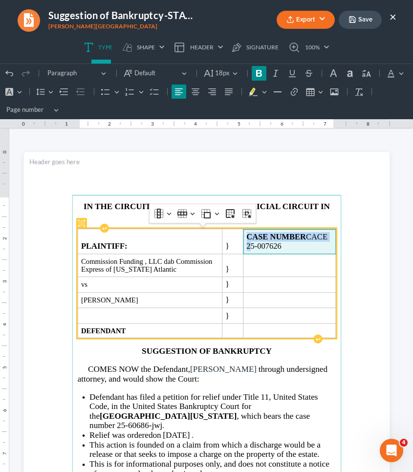
drag, startPoint x: 276, startPoint y: 246, endPoint x: 251, endPoint y: 245, distance: 25.4
click at [251, 245] on td "CASE NUMBER CACE 25-007626" at bounding box center [289, 241] width 93 height 25
click at [258, 246] on span "CASE NUMBER CACE 25-007626" at bounding box center [286, 241] width 81 height 19
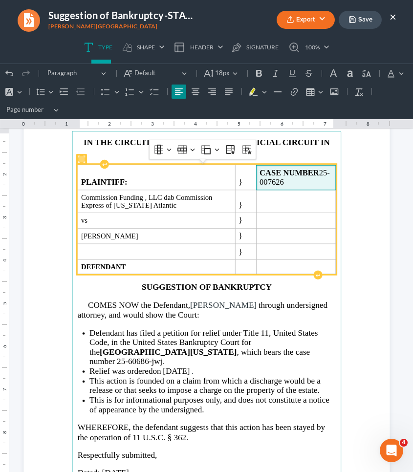
scroll to position [79, 0]
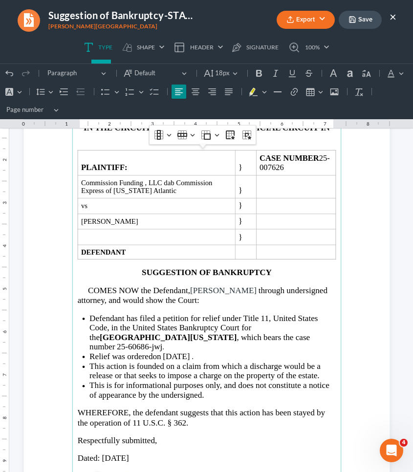
click at [200, 352] on li "Relief was ordered on 09/16/2025 ." at bounding box center [212, 357] width 246 height 10
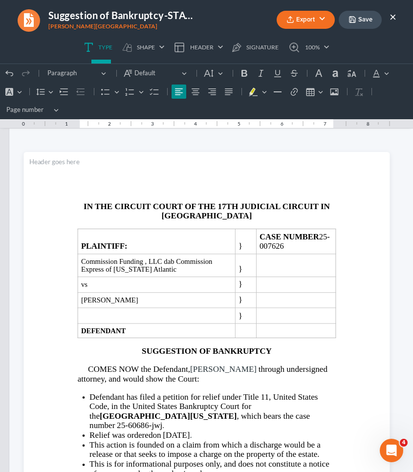
scroll to position [0, 0]
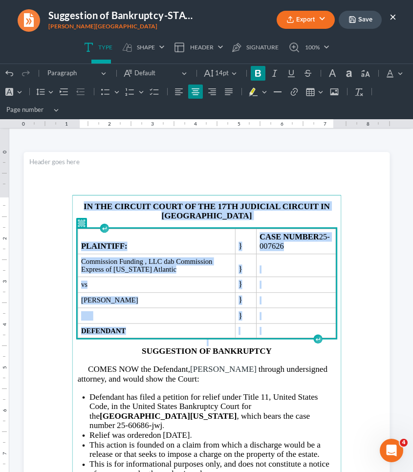
drag, startPoint x: 333, startPoint y: 332, endPoint x: 200, endPoint y: 189, distance: 195.5
click at [200, 189] on section "IN THE CIRCUIT COURT OF THE 17TH JUDICIAL CIRCUIT IN BROWARD COUNTY PLAINTIFF: …" at bounding box center [206, 389] width 366 height 474
copy main "IN THE CIRCUIT COURT OF THE 17TH JUDICIAL CIRCUIT IN BROWARD COUNTY PLAINTIFF: …"
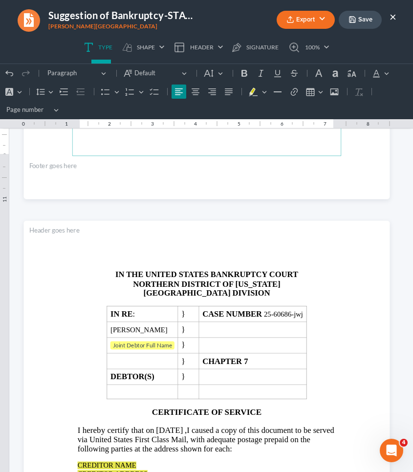
scroll to position [932, 0]
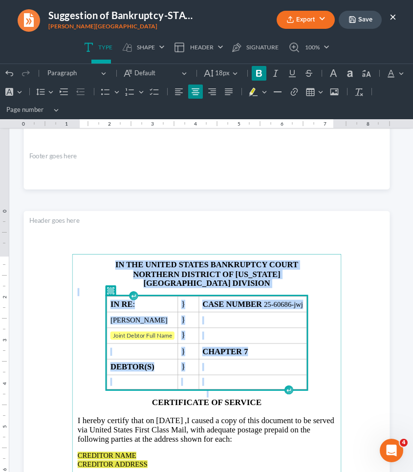
drag, startPoint x: 329, startPoint y: 380, endPoint x: 172, endPoint y: 246, distance: 206.4
click at [172, 246] on section "IN THE UNITED STATES BANKRUPTCY COURT NORTHERN DISTRICT OF GEORGIA ATLANTA DIVI…" at bounding box center [206, 448] width 366 height 474
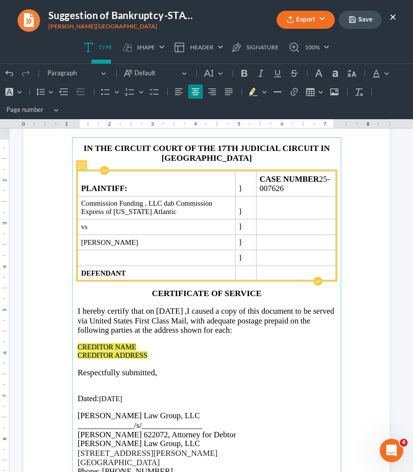
scroll to position [1049, 0]
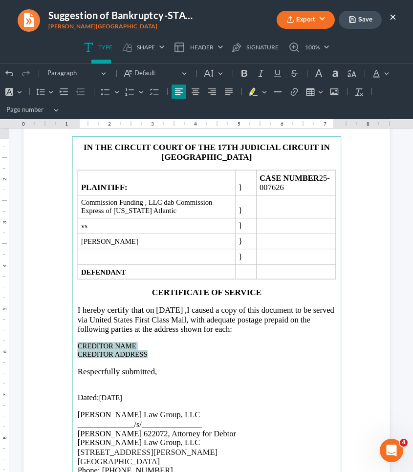
drag, startPoint x: 148, startPoint y: 352, endPoint x: 72, endPoint y: 343, distance: 75.9
click at [72, 343] on main "IN THE CIRCUIT COURT OF THE 17TH JUDICIAL CIRCUIT IN BROWARD COUNTY PLAINTIFF: …" at bounding box center [206, 330] width 269 height 388
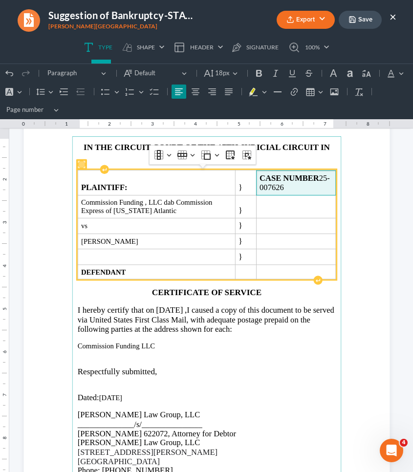
click at [262, 186] on span "CASE NUMBER 25-007626" at bounding box center [295, 183] width 70 height 19
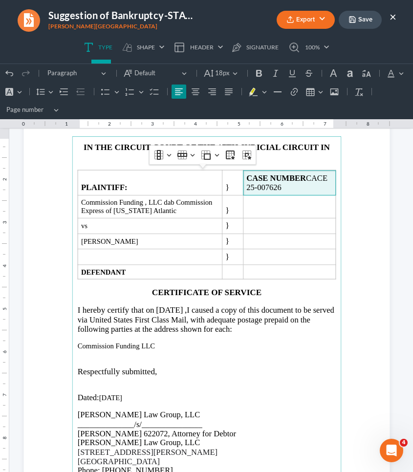
click at [91, 352] on p "Rich Text Editor, page-2-main" at bounding box center [206, 354] width 259 height 8
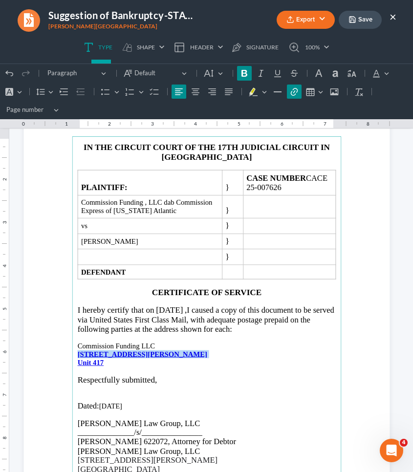
drag, startPoint x: 101, startPoint y: 360, endPoint x: 68, endPoint y: 354, distance: 33.3
click at [72, 354] on main "IN THE CIRCUIT COURT OF THE 17TH JUDICIAL CIRCUIT IN BROWARD COUNTY PLAINTIFF: …" at bounding box center [206, 330] width 269 height 388
click at [130, 73] on icon "Editor toolbar" at bounding box center [128, 73] width 8 height 7
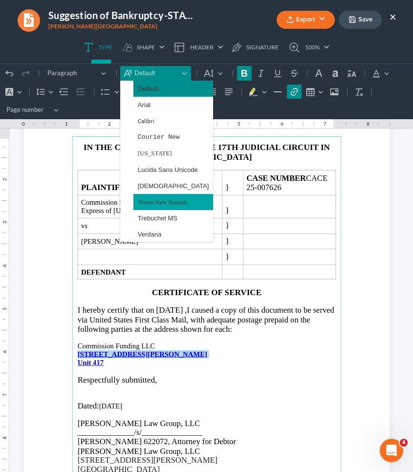
click at [156, 206] on span "Times New Roman" at bounding box center [162, 202] width 49 height 11
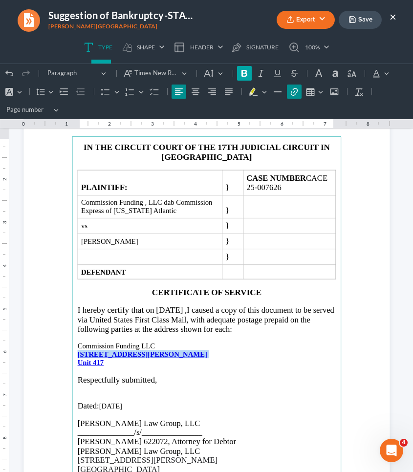
click at [243, 72] on icon "Editor toolbar" at bounding box center [245, 73] width 10 height 10
click at [313, 75] on button "Uppercase Uppercase" at bounding box center [318, 73] width 15 height 15
click at [320, 75] on icon "Editor toolbar" at bounding box center [319, 73] width 10 height 10
click at [389, 74] on button "Font Color Font Color" at bounding box center [380, 73] width 22 height 15
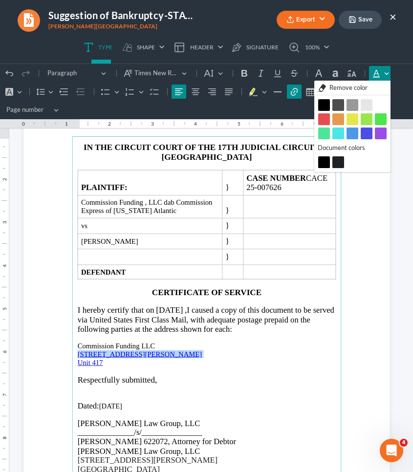
click at [324, 102] on button "Black Black" at bounding box center [324, 105] width 12 height 12
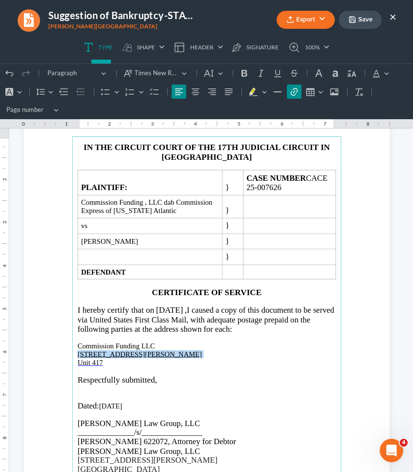
click at [156, 351] on p "[STREET_ADDRESS][PERSON_NAME]" at bounding box center [206, 358] width 259 height 17
drag, startPoint x: 140, startPoint y: 352, endPoint x: 64, endPoint y: 353, distance: 76.3
click at [64, 353] on section "IN THE CIRCUIT COURT OF THE 17TH JUDICIAL CIRCUIT IN BROWARD COUNTY PLAINTIFF: …" at bounding box center [206, 330] width 366 height 474
drag, startPoint x: 111, startPoint y: 363, endPoint x: 63, endPoint y: 361, distance: 47.9
click at [63, 361] on section "IN THE CIRCUIT COURT OF THE 17TH JUDICIAL CIRCUIT IN BROWARD COUNTY PLAINTIFF: …" at bounding box center [206, 330] width 366 height 474
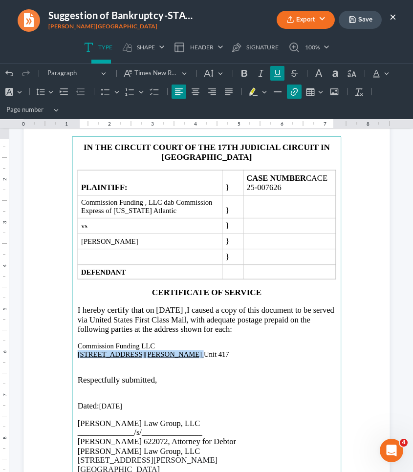
drag, startPoint x: 72, startPoint y: 353, endPoint x: 141, endPoint y: 351, distance: 68.9
click at [141, 351] on main "IN THE CIRCUIT COURT OF THE 17TH JUDICIAL CIRCUIT IN BROWARD COUNTY PLAINTIFF: …" at bounding box center [206, 330] width 269 height 388
click at [278, 73] on icon "Editor toolbar" at bounding box center [278, 73] width 10 height 10
click at [281, 77] on icon "Editor toolbar" at bounding box center [277, 73] width 7 height 7
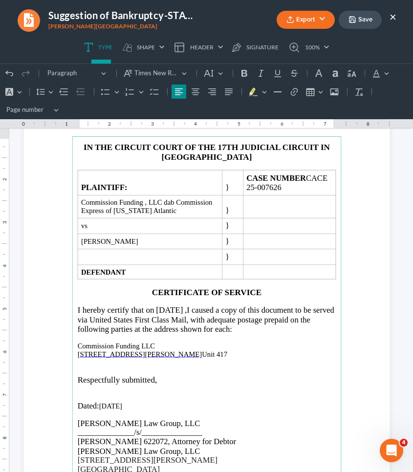
click at [186, 350] on p "928 S. Dixie Highway Unit 417" at bounding box center [206, 358] width 259 height 17
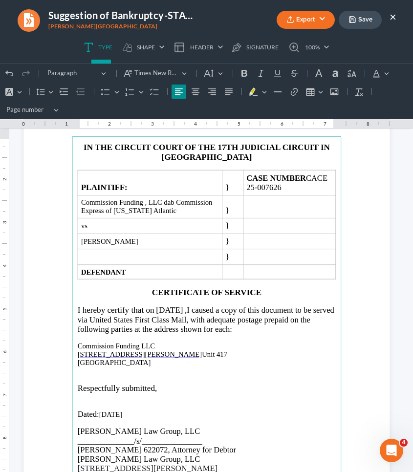
click at [163, 346] on p "Commission Funding LLC" at bounding box center [206, 346] width 259 height 8
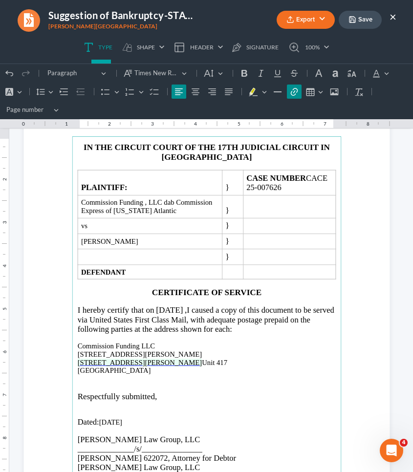
click at [125, 362] on span "928 S. Dixie Highway" at bounding box center [139, 363] width 125 height 8
drag, startPoint x: 168, startPoint y: 358, endPoint x: 70, endPoint y: 359, distance: 97.3
click at [72, 359] on main "IN THE CIRCUIT COURT OF THE 17TH JUDICIAL CIRCUIT IN BROWARD COUNTY PLAINTIFF: …" at bounding box center [206, 330] width 269 height 388
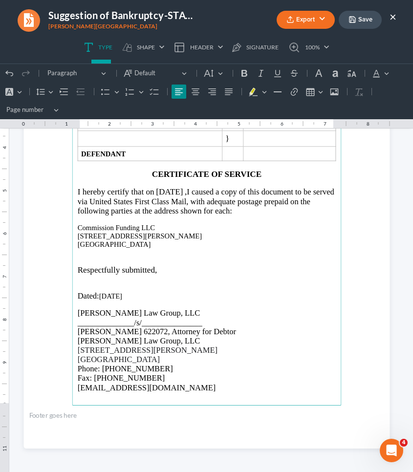
scroll to position [1168, 0]
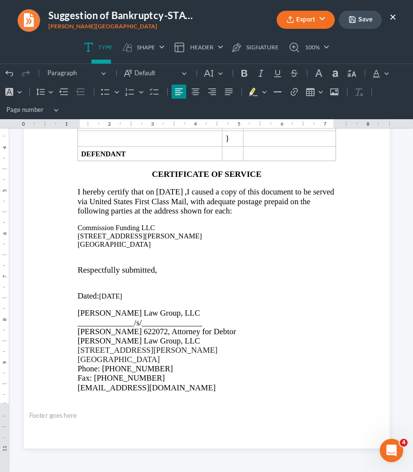
click at [351, 17] on polyline "button" at bounding box center [351, 17] width 2 height 1
click at [337, 23] on ul "Export PDF Word Client Doc Storage Save ×" at bounding box center [307, 19] width 180 height 21
click at [320, 20] on button "Export" at bounding box center [306, 20] width 58 height 18
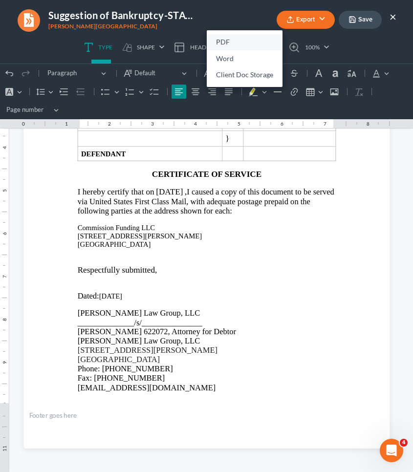
click at [261, 39] on link "PDF" at bounding box center [245, 42] width 76 height 17
